Goal: Information Seeking & Learning: Learn about a topic

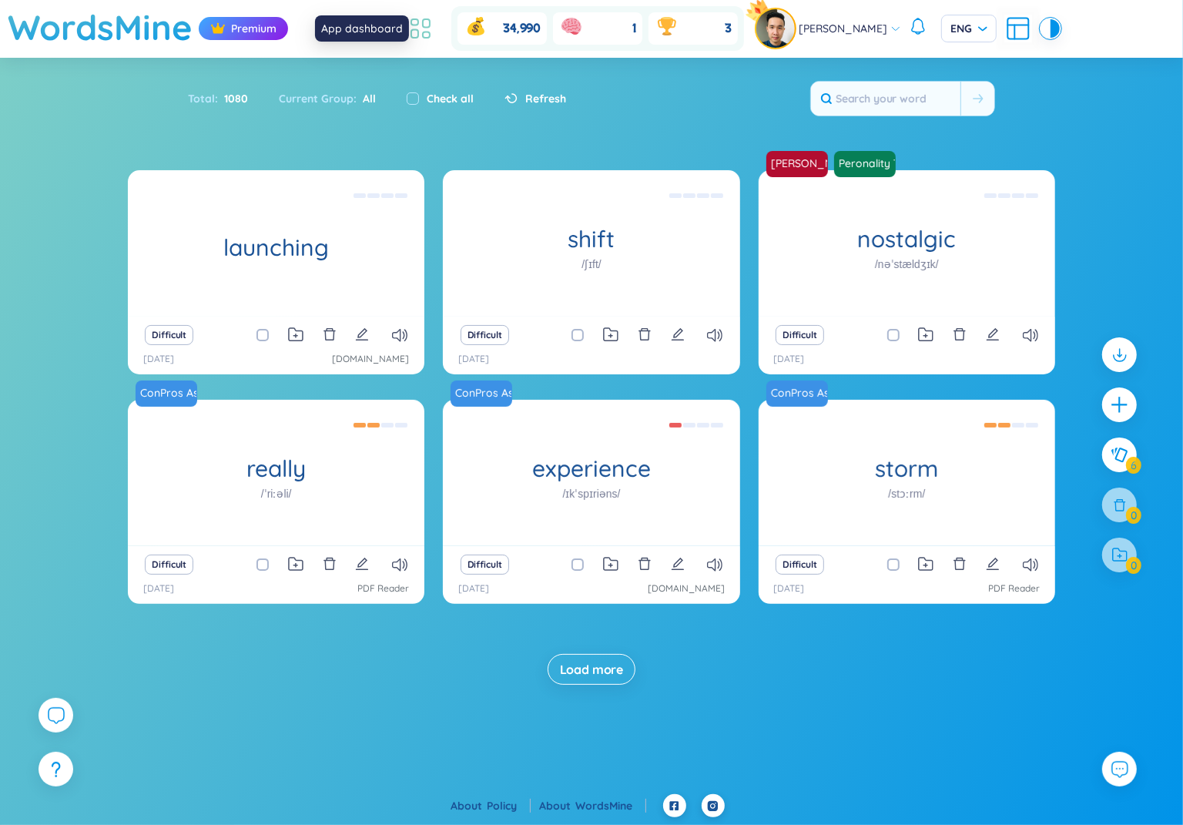
click at [434, 30] on icon at bounding box center [421, 29] width 28 height 28
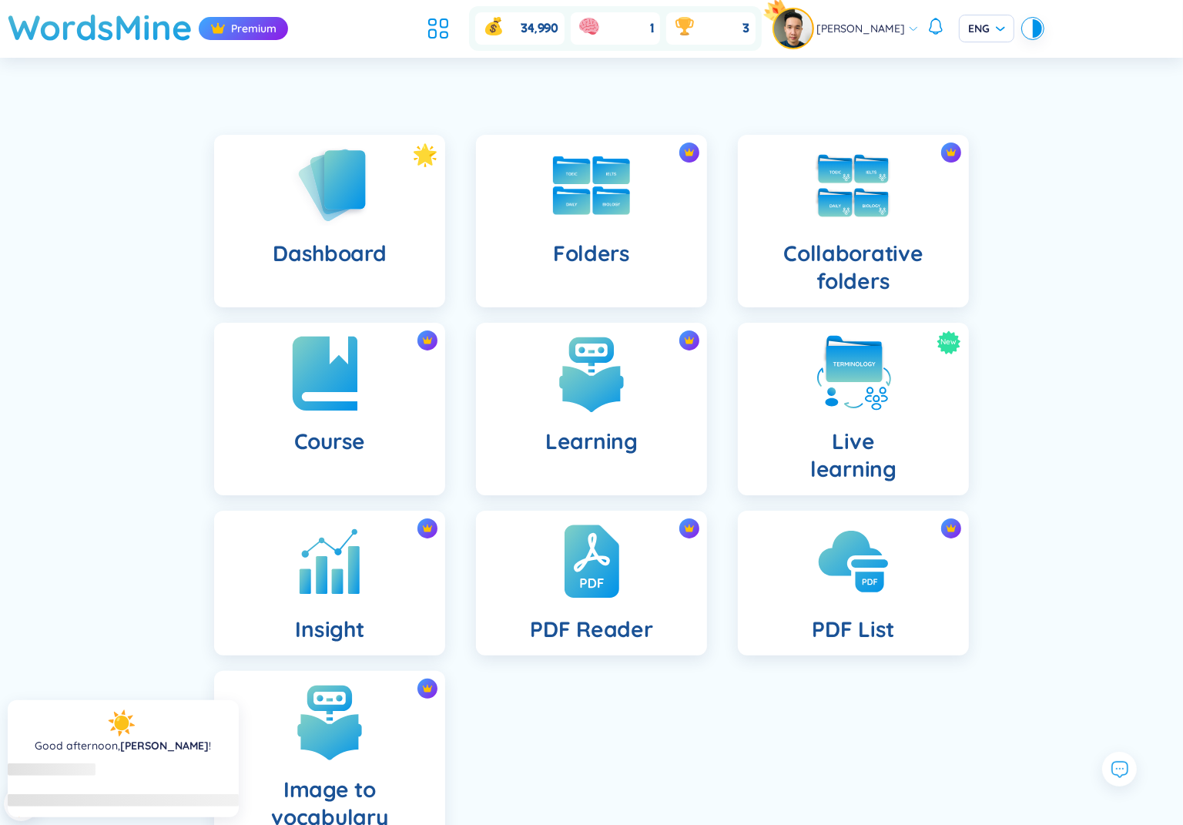
click at [353, 399] on img at bounding box center [329, 373] width 85 height 85
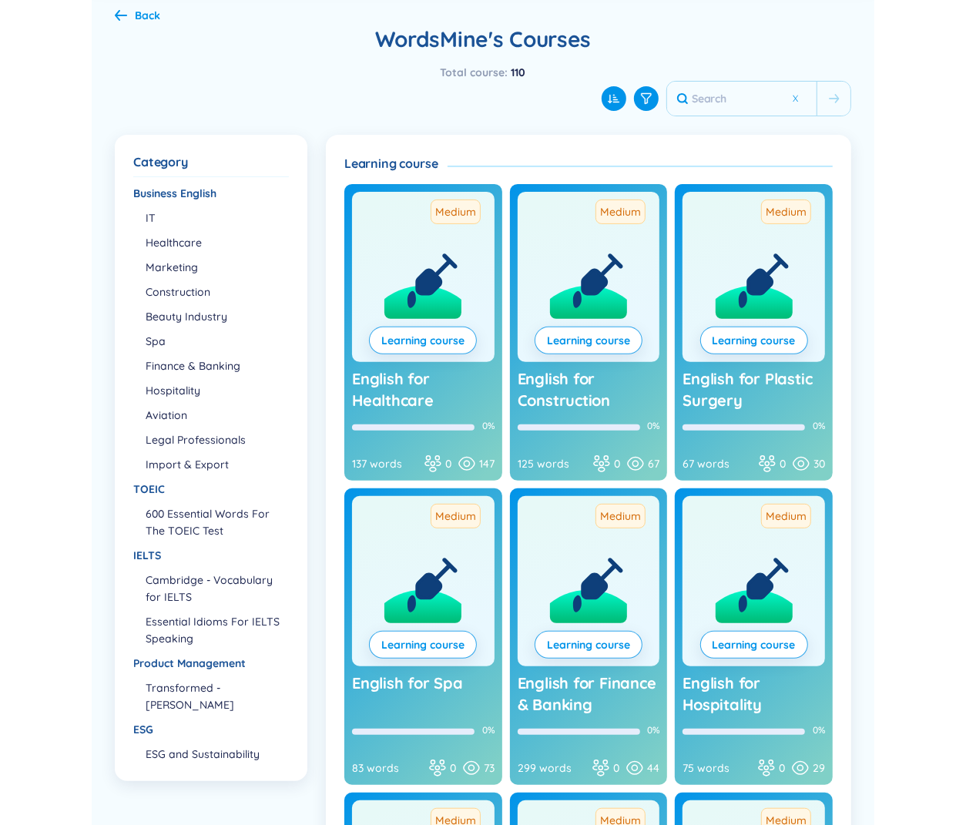
scroll to position [74, 0]
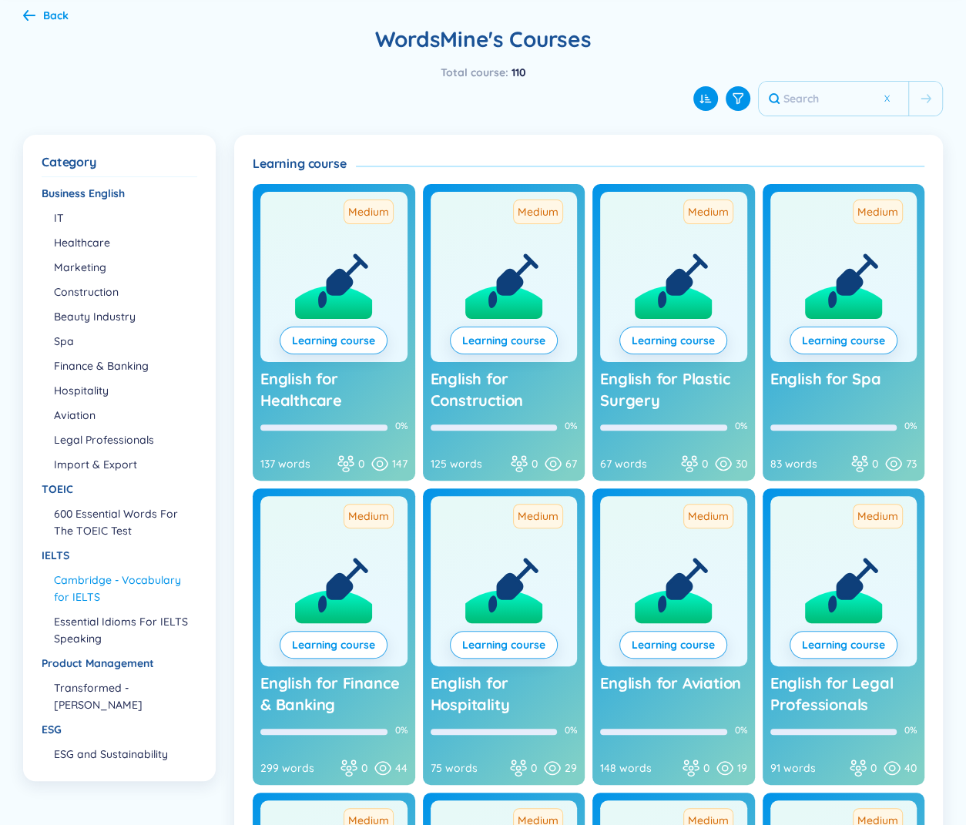
click at [92, 588] on li "Cambridge - Vocabulary for IELTS" at bounding box center [125, 588] width 142 height 34
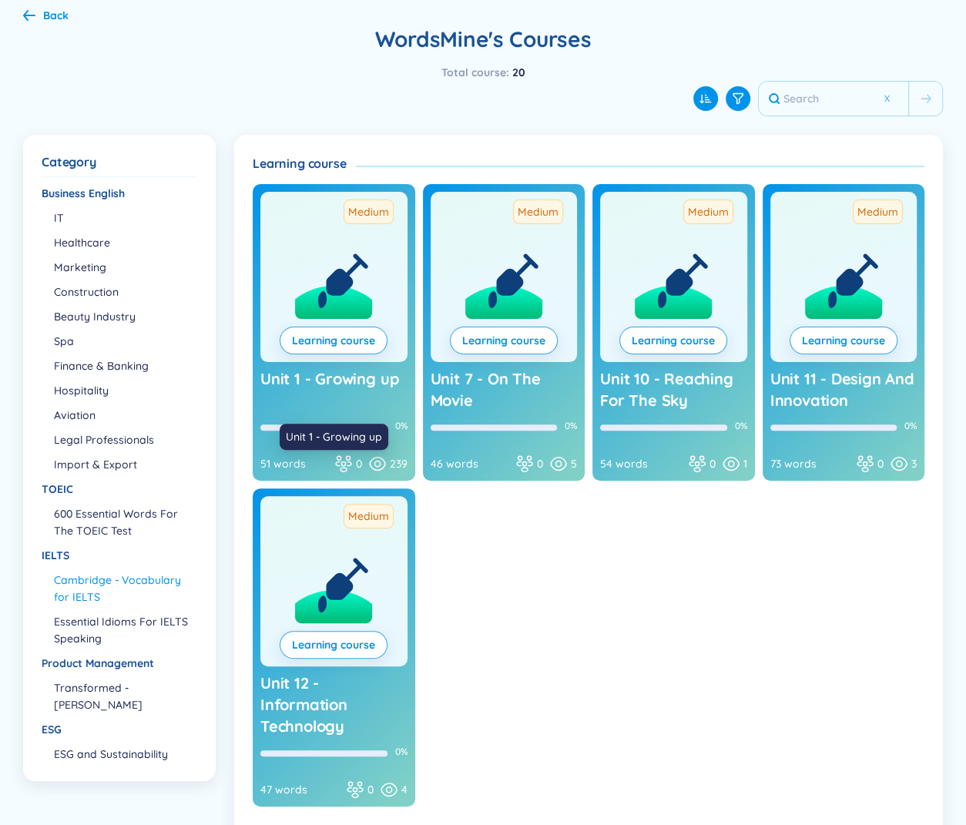
click at [364, 378] on span "Unit 1 - Growing up" at bounding box center [329, 378] width 139 height 19
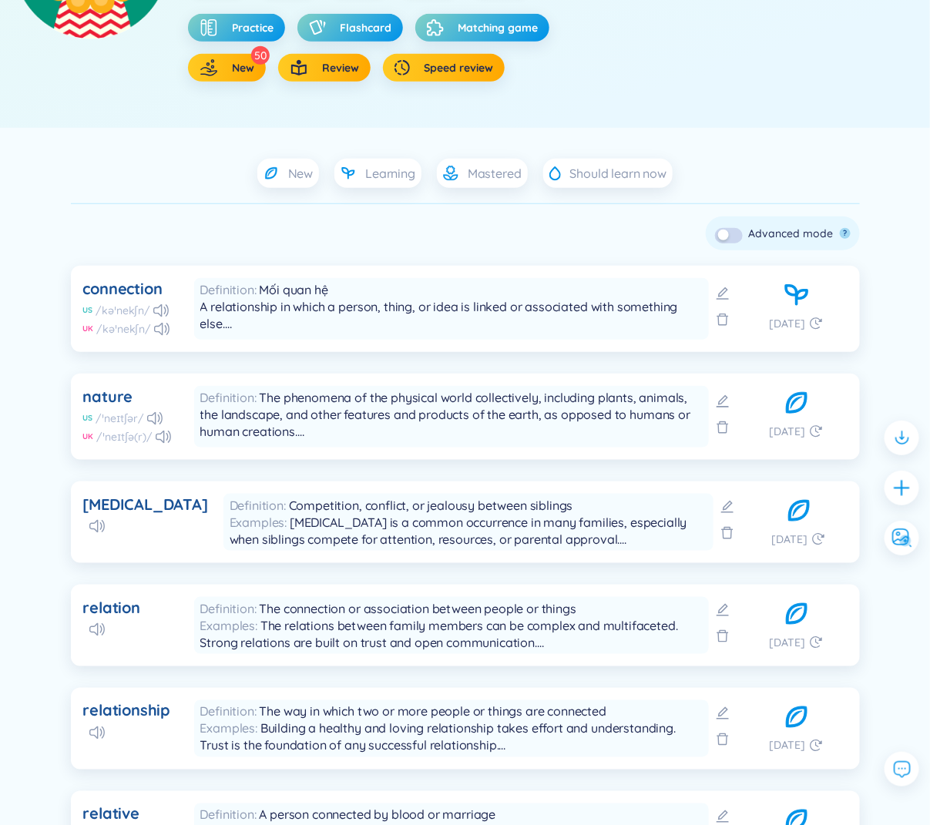
scroll to position [262, 0]
